Goal: Use online tool/utility

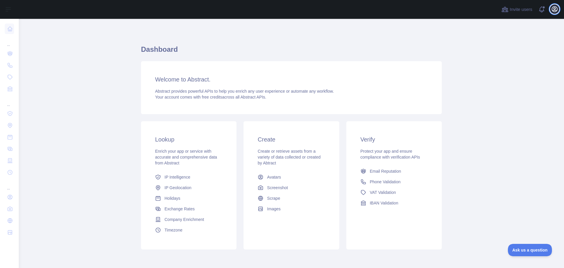
click at [556, 11] on icon "button" at bounding box center [554, 8] width 5 height 5
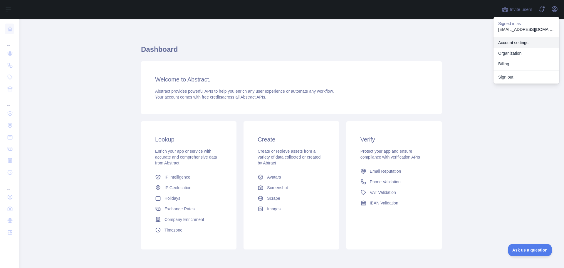
click at [514, 42] on link "Account settings" at bounding box center [526, 42] width 66 height 11
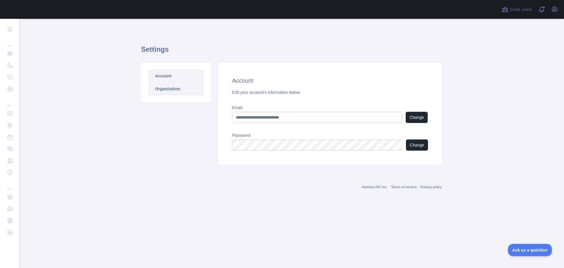
click at [177, 90] on link "Organization" at bounding box center [176, 88] width 56 height 13
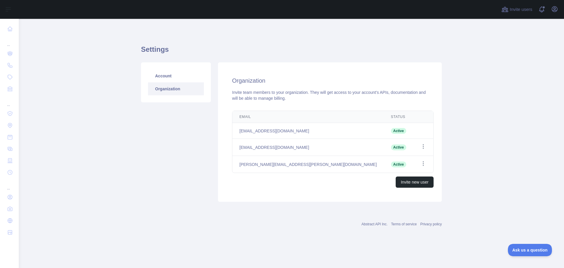
drag, startPoint x: 535, startPoint y: 50, endPoint x: 529, endPoint y: 57, distance: 8.9
click at [534, 51] on main "Settings Account Organization Organization Invite team members to your organiza…" at bounding box center [291, 143] width 545 height 249
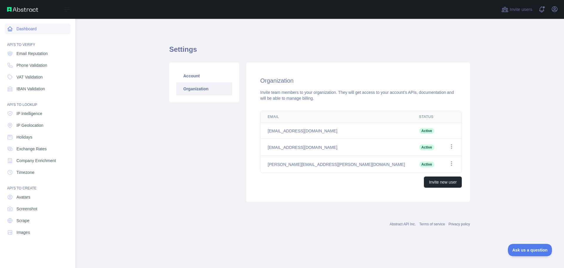
click at [8, 32] on link "Dashboard" at bounding box center [38, 28] width 66 height 11
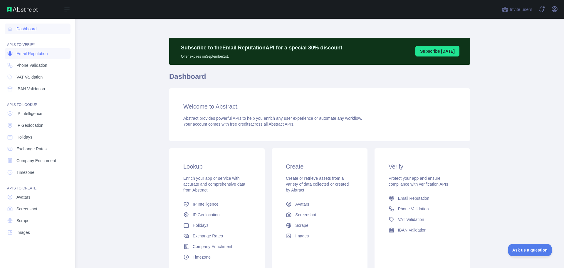
click at [39, 54] on span "Email Reputation" at bounding box center [31, 54] width 31 height 6
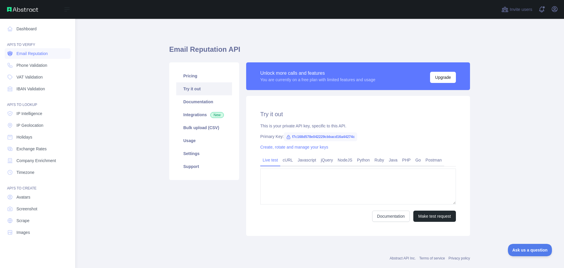
type textarea "**********"
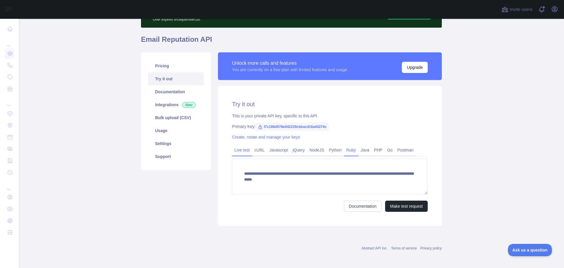
scroll to position [38, 0]
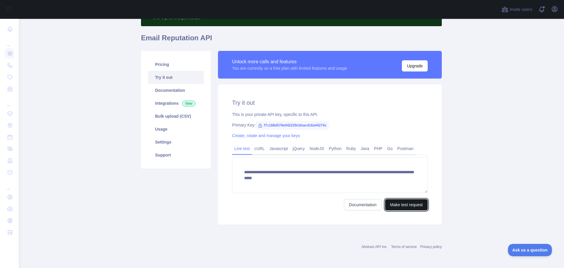
click at [403, 206] on button "Make test request" at bounding box center [406, 204] width 43 height 11
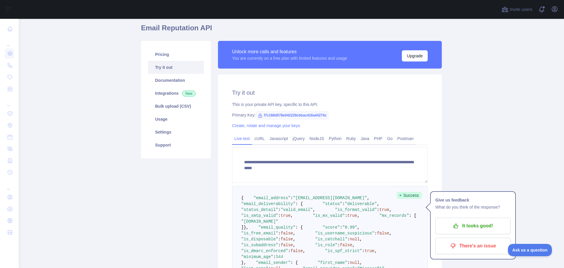
scroll to position [59, 0]
